Goal: Task Accomplishment & Management: Manage account settings

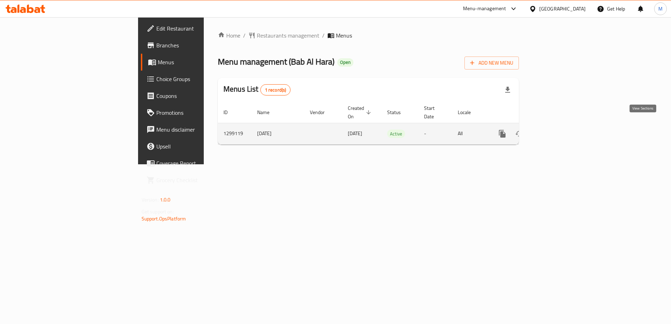
click at [557, 131] on icon "enhanced table" at bounding box center [553, 134] width 6 height 6
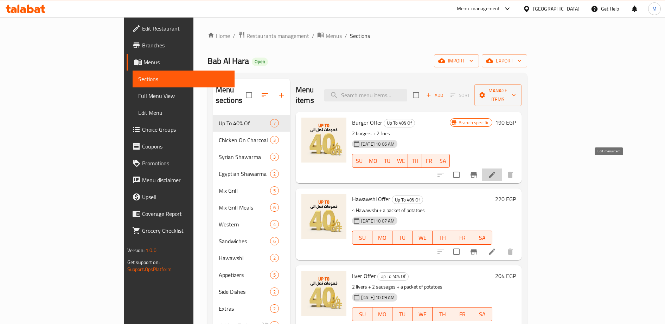
click at [496, 171] on icon at bounding box center [492, 175] width 8 height 8
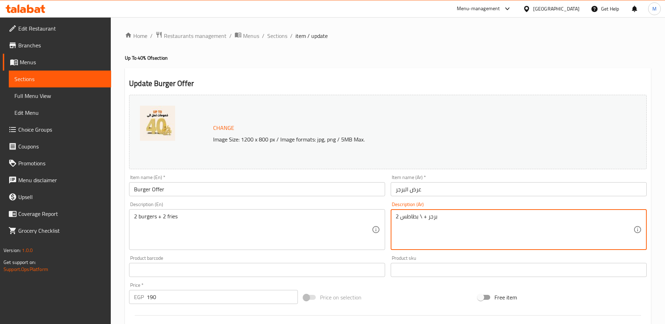
type textarea "2 برجر + \ بطاطس"
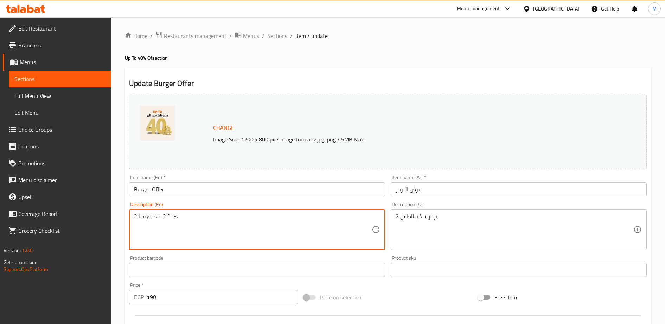
scroll to position [182, 0]
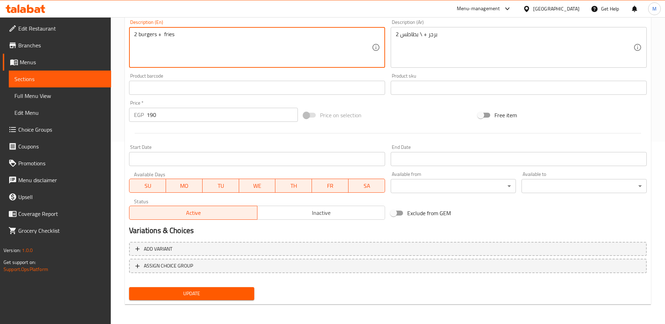
type textarea "2 burgers + fries"
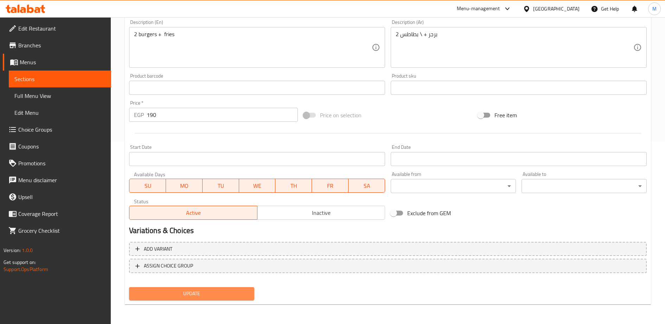
click at [191, 295] on span "Update" at bounding box center [192, 294] width 114 height 9
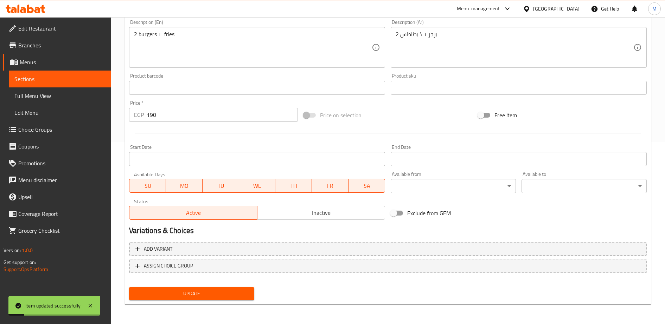
scroll to position [0, 0]
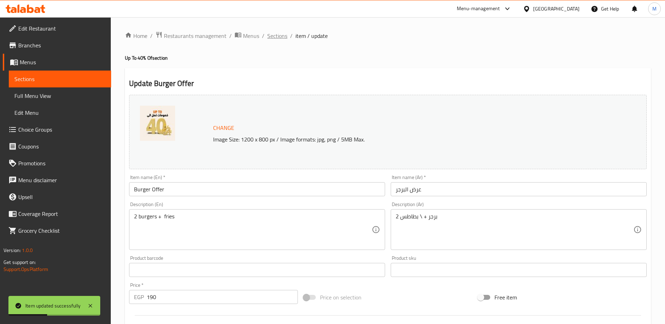
click at [278, 36] on span "Sections" at bounding box center [277, 36] width 20 height 8
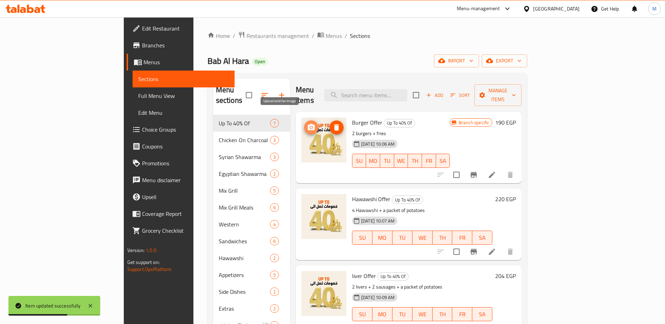
click at [307, 123] on icon "upload picture" at bounding box center [311, 127] width 8 height 8
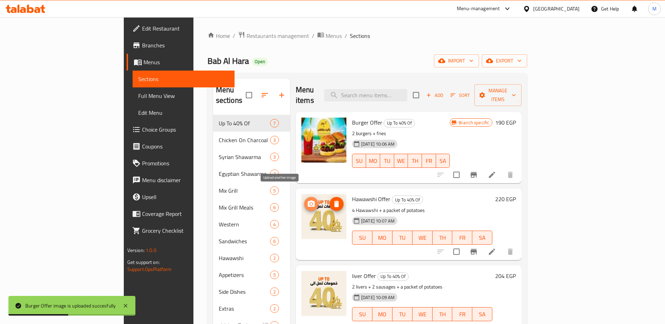
click at [308, 201] on icon "upload picture" at bounding box center [311, 204] width 7 height 6
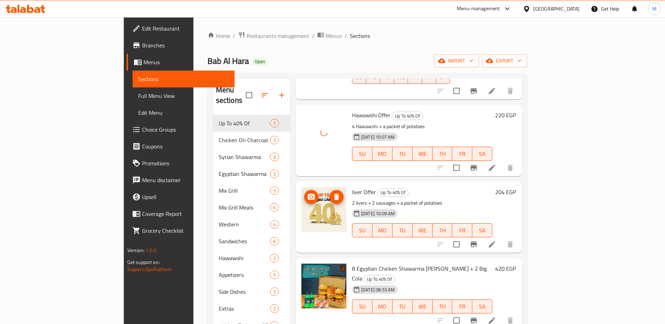
scroll to position [84, 0]
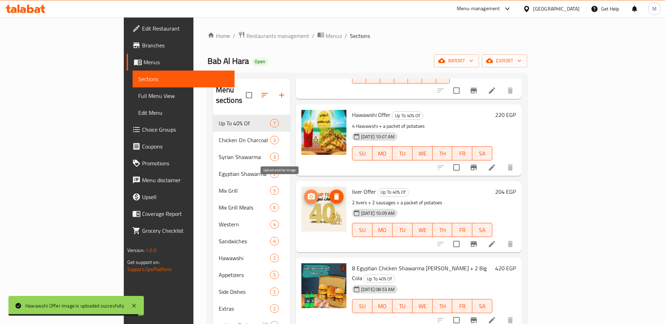
click at [307, 193] on icon "upload picture" at bounding box center [311, 197] width 8 height 8
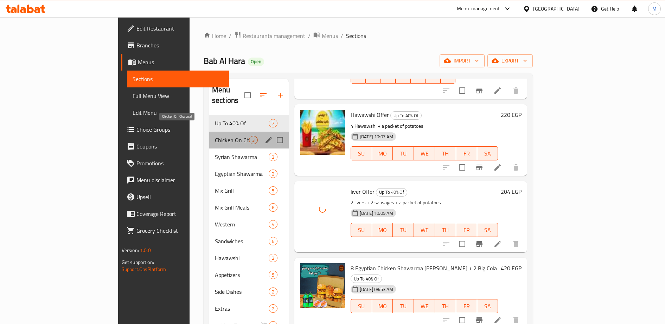
click at [215, 136] on span "Chicken On Charcoal" at bounding box center [232, 140] width 34 height 8
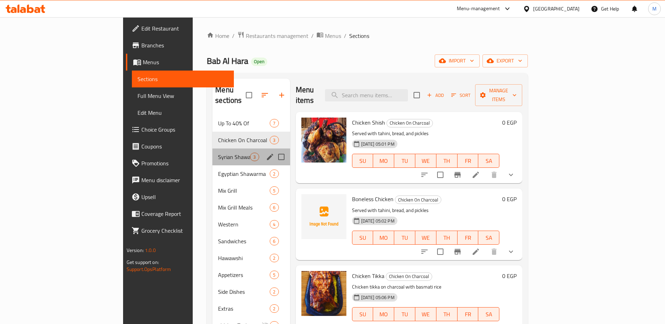
click at [212, 153] on div "Syrian Shawarma 3" at bounding box center [250, 157] width 77 height 17
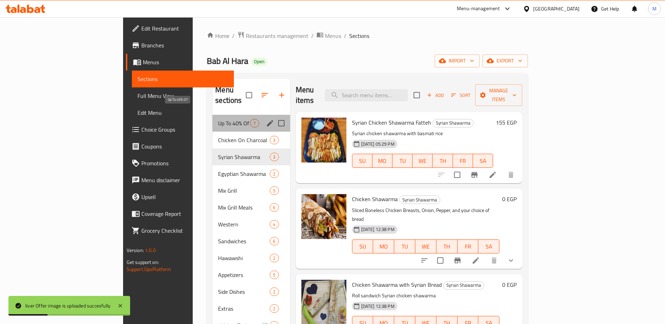
click at [218, 119] on span "Up To 40% Of" at bounding box center [234, 123] width 32 height 8
